Goal: Information Seeking & Learning: Understand process/instructions

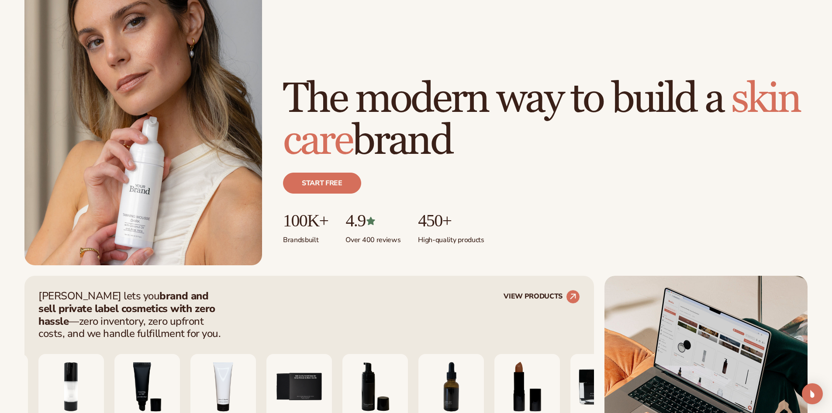
scroll to position [349, 0]
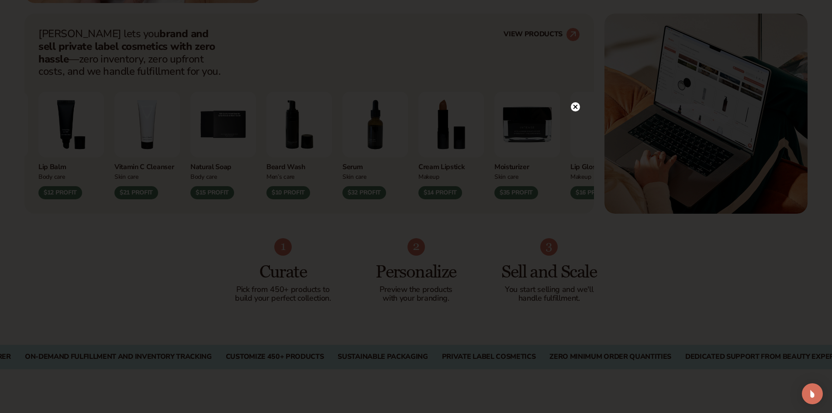
click at [574, 104] on circle at bounding box center [575, 106] width 9 height 9
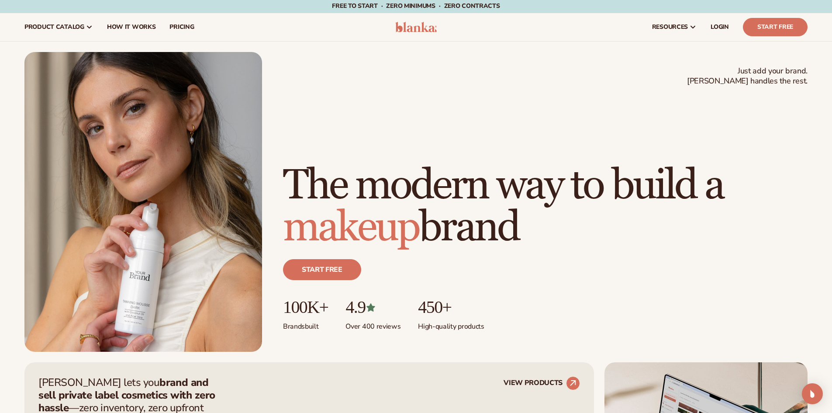
scroll to position [0, 0]
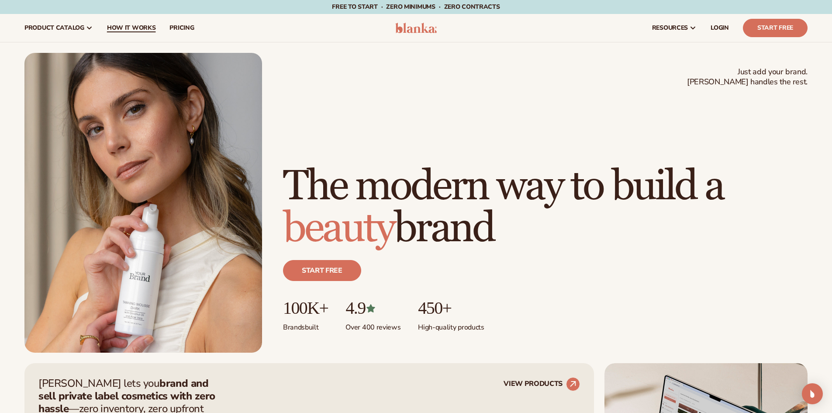
click at [130, 26] on span "How It Works" at bounding box center [131, 27] width 49 height 7
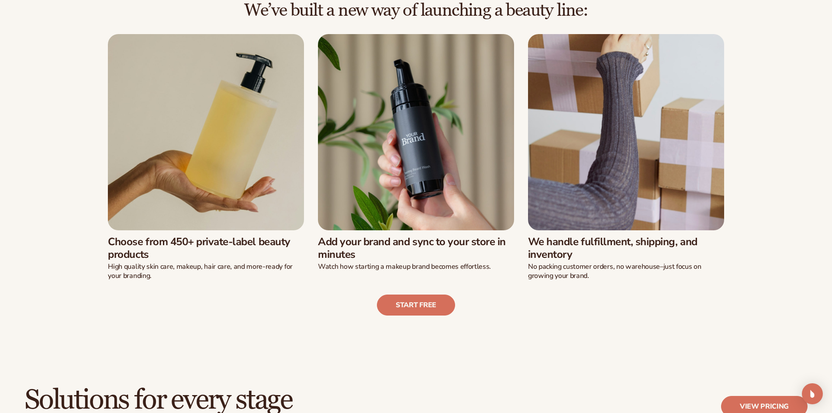
scroll to position [262, 0]
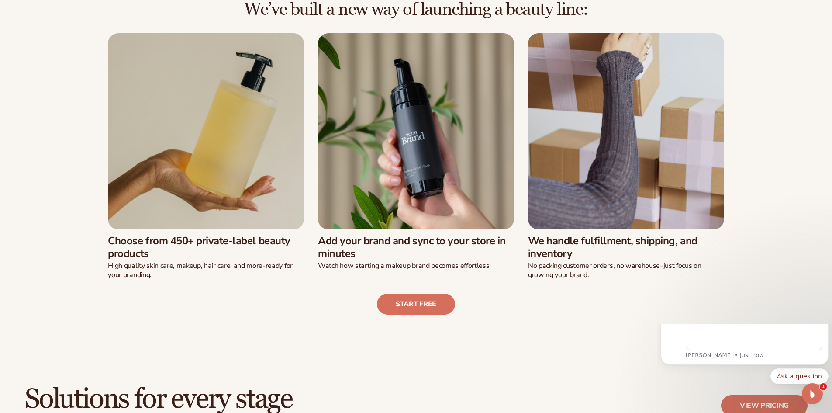
scroll to position [0, 0]
